Goal: Obtain resource: Obtain resource

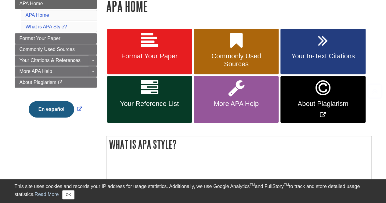
scroll to position [93, 0]
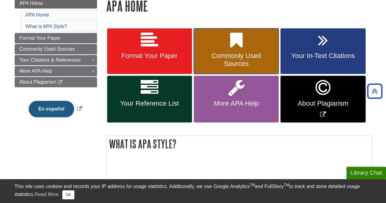
click at [221, 49] on link "Commonly Used Sources" at bounding box center [236, 51] width 85 height 46
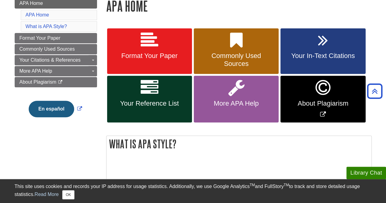
scroll to position [0, 0]
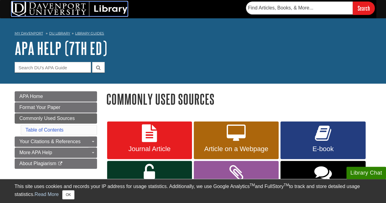
click at [37, 5] on img at bounding box center [70, 9] width 116 height 15
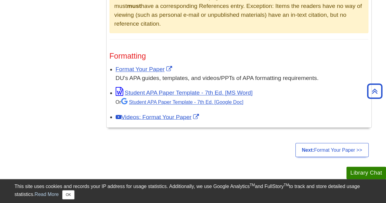
scroll to position [471, 0]
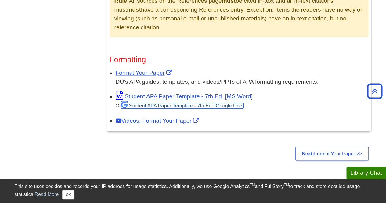
click at [142, 104] on link "Student APA Paper Template - 7th Ed. [Google Doc]" at bounding box center [182, 105] width 122 height 5
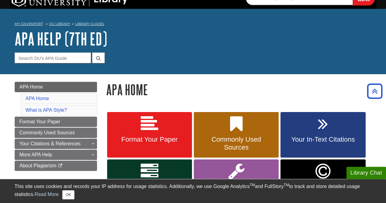
scroll to position [0, 0]
